Goal: Information Seeking & Learning: Learn about a topic

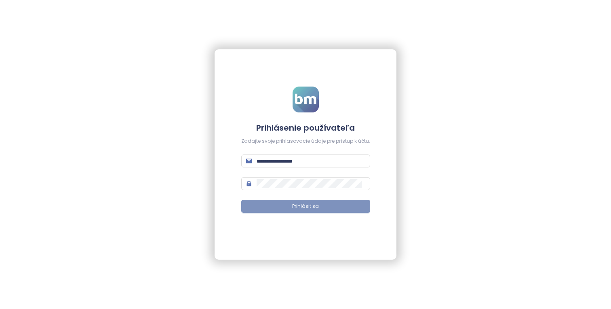
type input "**********"
click at [314, 207] on span "Prihlásiť sa" at bounding box center [305, 206] width 27 height 8
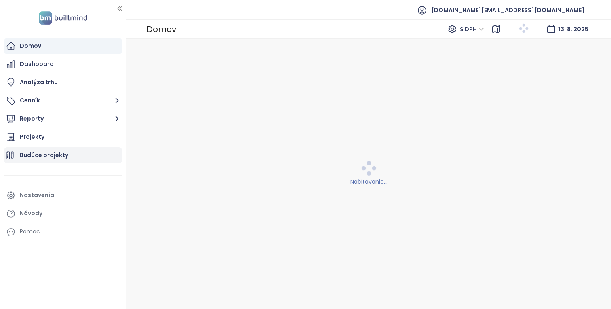
click at [82, 145] on div "Projekty" at bounding box center [63, 137] width 118 height 16
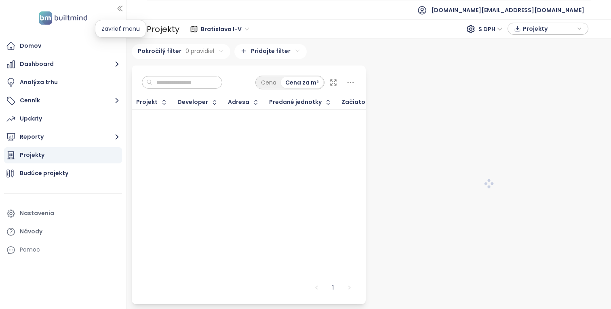
click at [123, 7] on icon "button" at bounding box center [120, 8] width 8 height 8
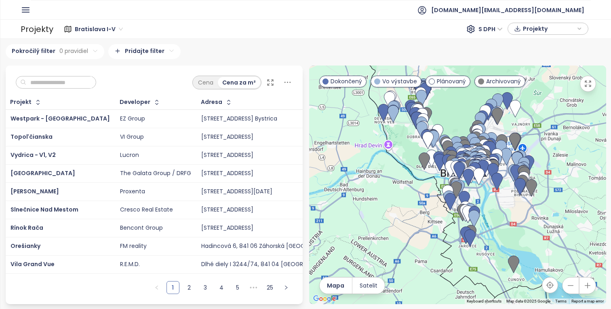
click at [19, 10] on header "[DOMAIN_NAME][EMAIL_ADDRESS][DOMAIN_NAME]" at bounding box center [305, 9] width 611 height 19
click at [24, 8] on icon "button" at bounding box center [26, 10] width 10 height 10
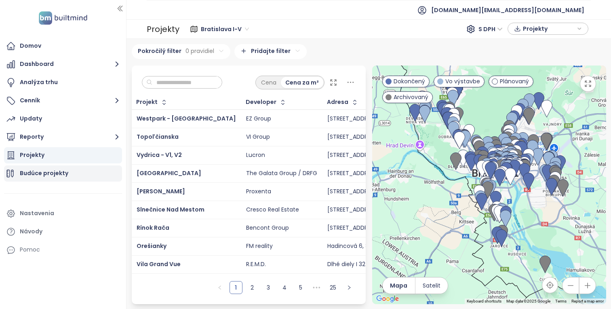
click at [80, 172] on div "Budúce projekty" at bounding box center [63, 173] width 118 height 16
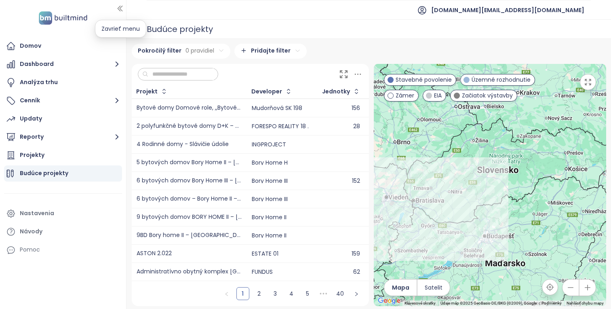
click at [119, 7] on icon "button" at bounding box center [120, 8] width 4 height 5
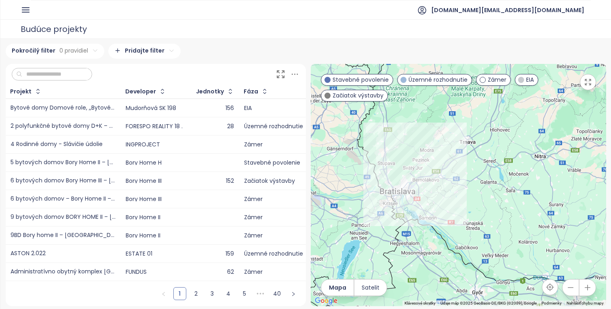
drag, startPoint x: 403, startPoint y: 187, endPoint x: 484, endPoint y: 138, distance: 94.7
click at [484, 138] on div at bounding box center [458, 185] width 295 height 242
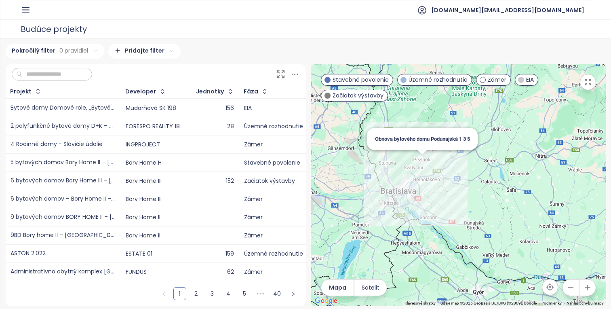
click at [423, 164] on div "Obnova bytového domu Podunajská 1 3 5" at bounding box center [458, 185] width 295 height 242
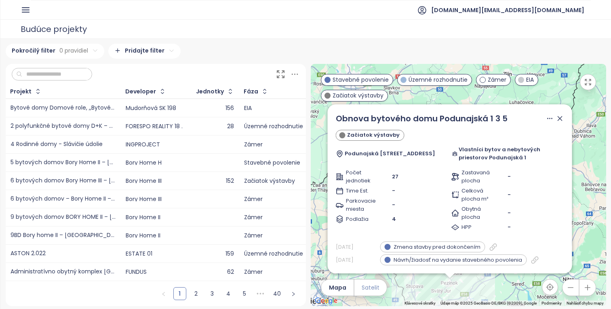
drag, startPoint x: 366, startPoint y: 179, endPoint x: 357, endPoint y: 289, distance: 109.8
click at [357, 289] on div "← Posunúť doľava → Posunúť doprava ↑ Posunúť nahor ↓ Posunúť nadol + Priblížiť …" at bounding box center [458, 185] width 295 height 242
click at [560, 121] on icon at bounding box center [560, 119] width 4 height 4
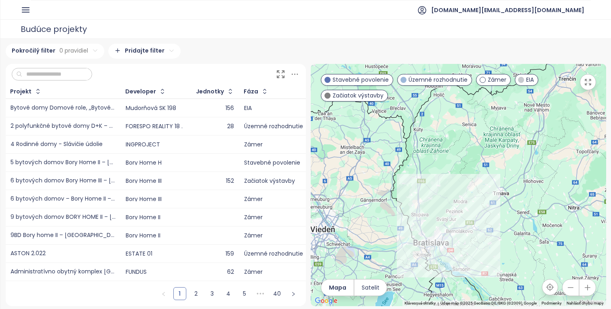
drag, startPoint x: 494, startPoint y: 227, endPoint x: 499, endPoint y: 155, distance: 72.5
click at [499, 155] on div at bounding box center [458, 185] width 295 height 242
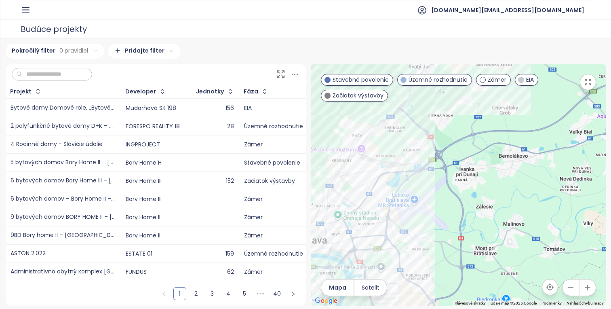
drag, startPoint x: 464, startPoint y: 235, endPoint x: 588, endPoint y: 152, distance: 149.4
click at [588, 152] on div at bounding box center [458, 185] width 295 height 242
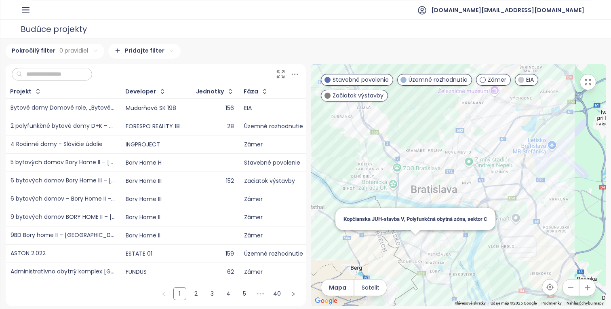
click at [418, 241] on div "Kopčianska JUH-stavba V, Polyfunkčná obytná zóna, sektor C" at bounding box center [458, 185] width 295 height 242
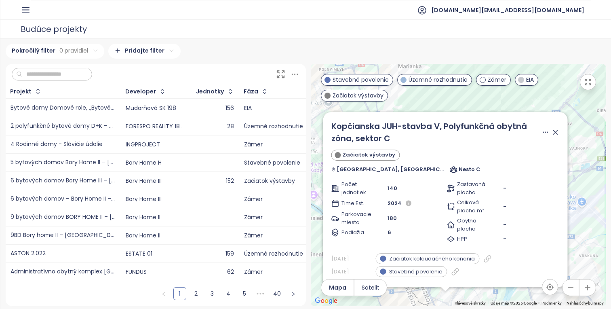
drag, startPoint x: 420, startPoint y: 175, endPoint x: 407, endPoint y: 298, distance: 123.2
click at [407, 298] on div "Kopčianska JUH-stavba V, Polyfunkčná obytná zóna, sektor C Začiatok výstavby [G…" at bounding box center [458, 185] width 295 height 242
